Goal: Download file/media

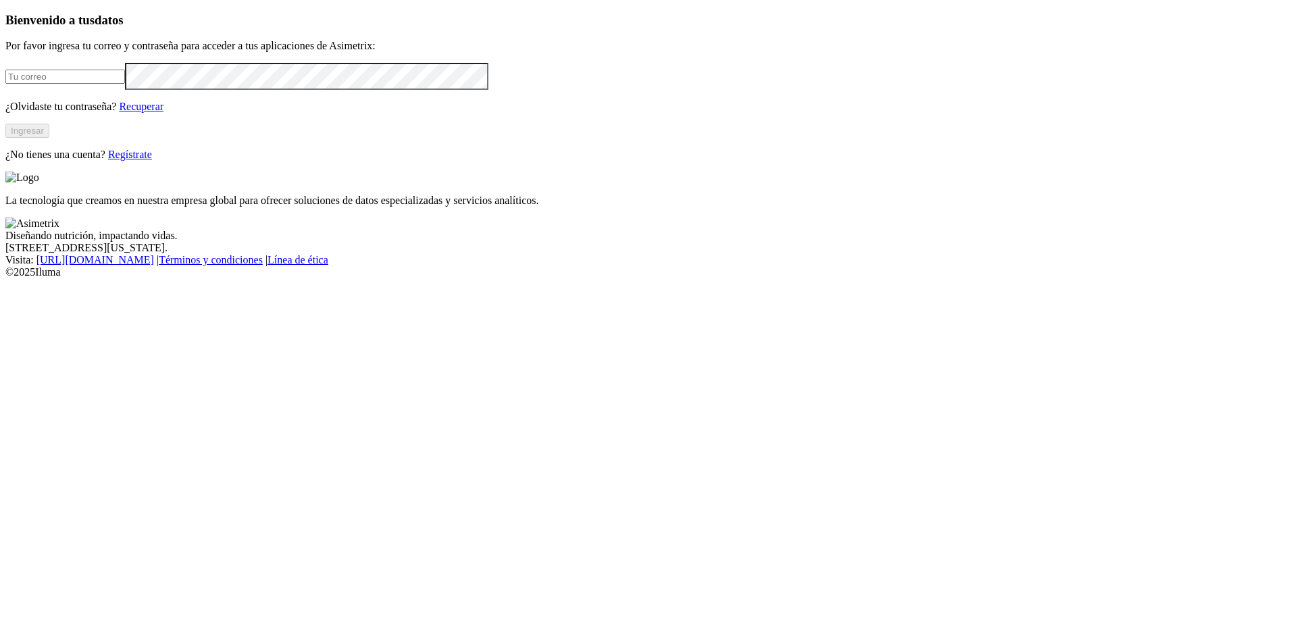
type input "[PERSON_NAME][EMAIL_ADDRESS][PERSON_NAME][DOMAIN_NAME]"
click at [49, 138] on button "Ingresar" at bounding box center [27, 131] width 44 height 14
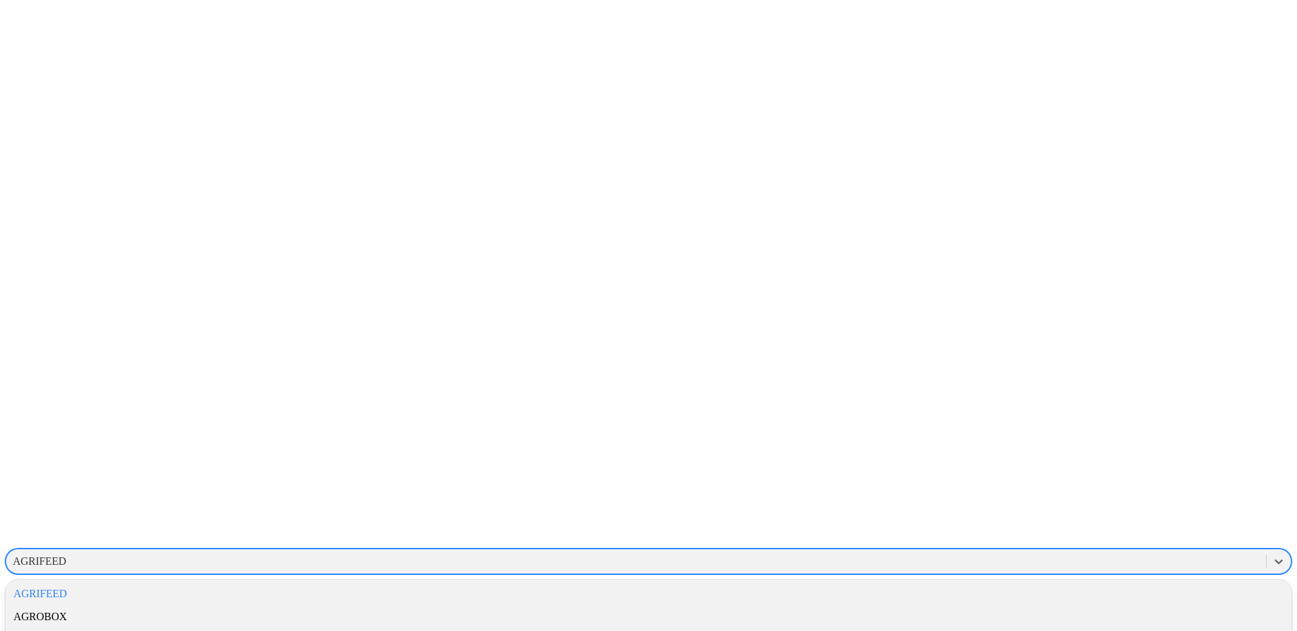
click at [66, 555] on div "AGRIFEED" at bounding box center [39, 561] width 53 height 12
click at [1110, 525] on div "ALURA" at bounding box center [648, 536] width 1287 height 23
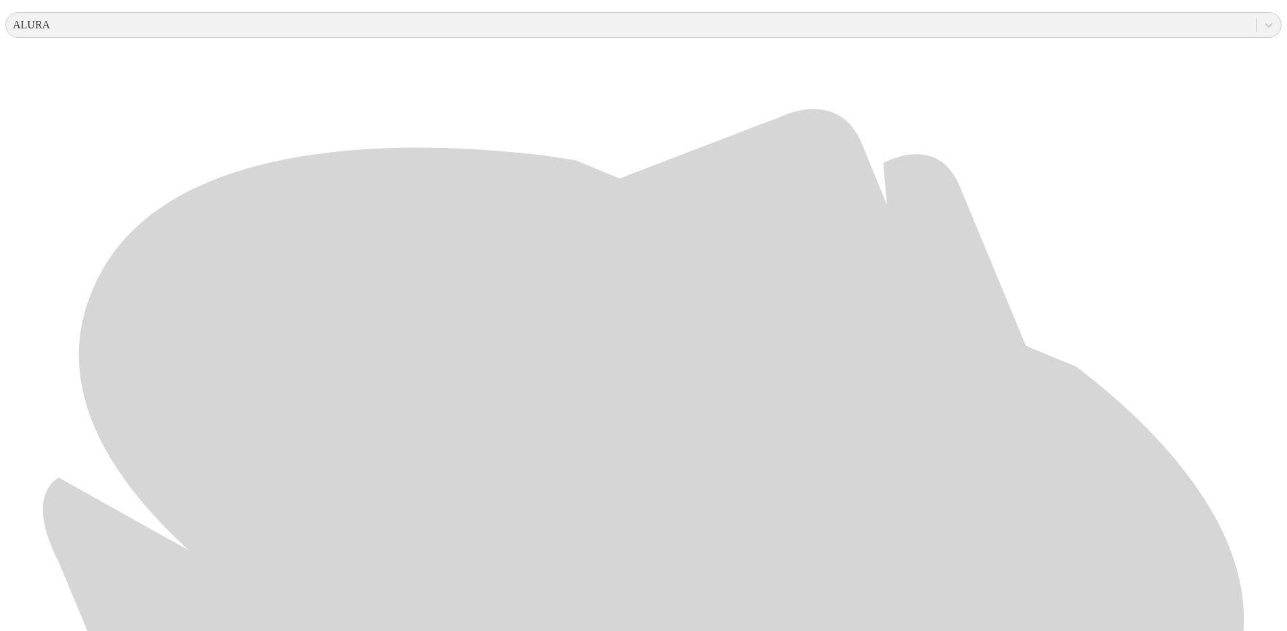
scroll to position [537, 0]
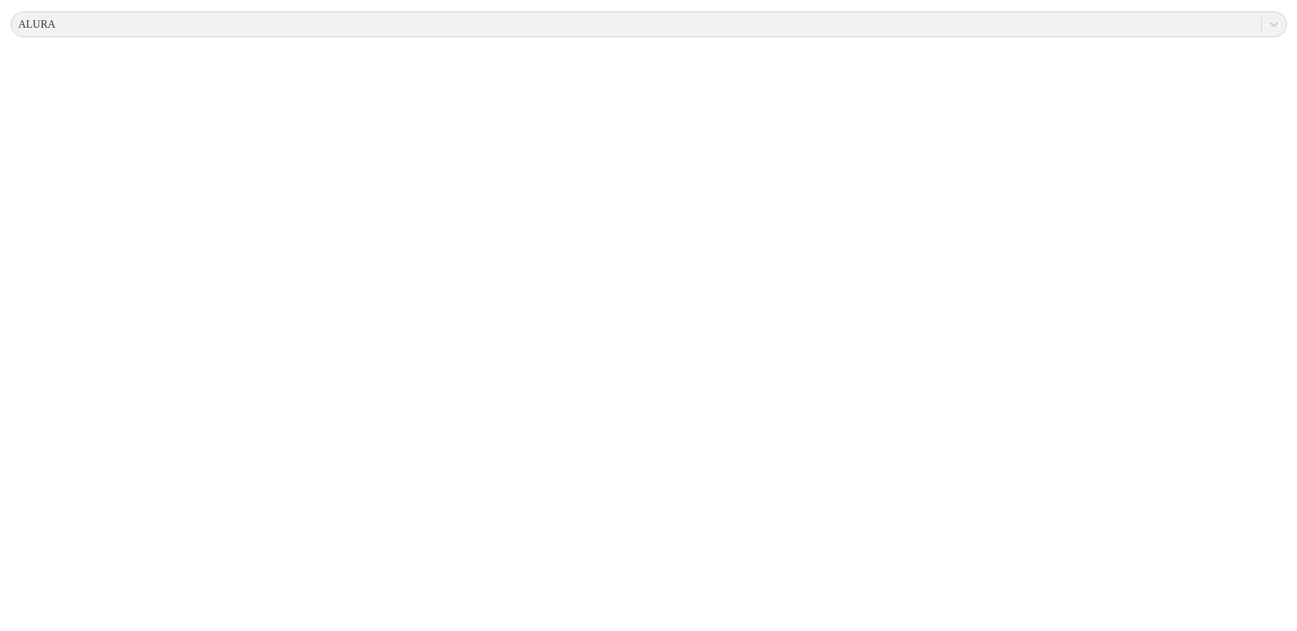
scroll to position [0, 0]
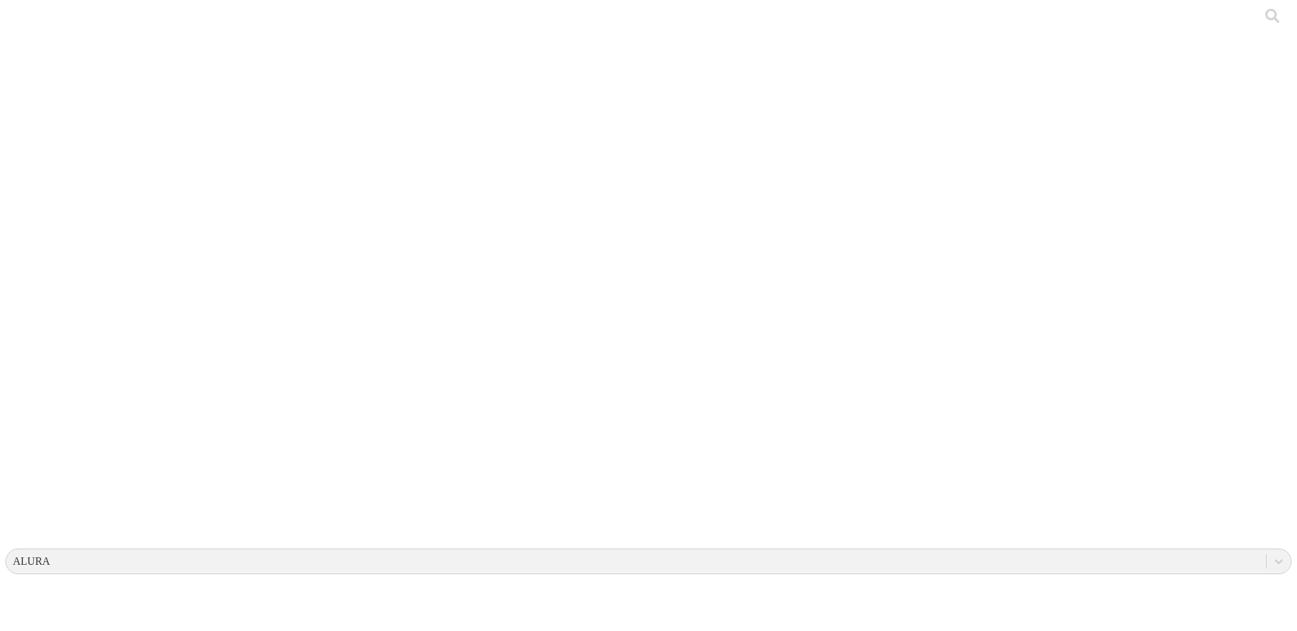
drag, startPoint x: 390, startPoint y: 168, endPoint x: 193, endPoint y: 166, distance: 197.3
copy link "Supercerdo_04_06_19_08_2025.csv"
